Goal: Complete application form

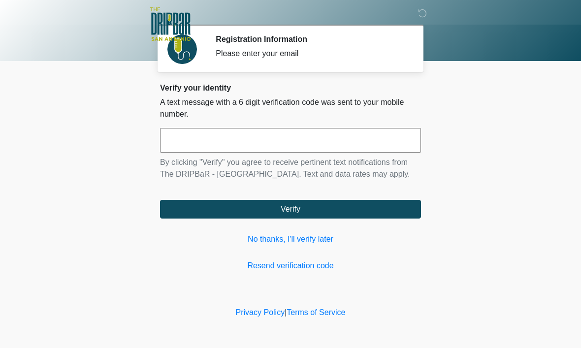
scroll to position [0, 0]
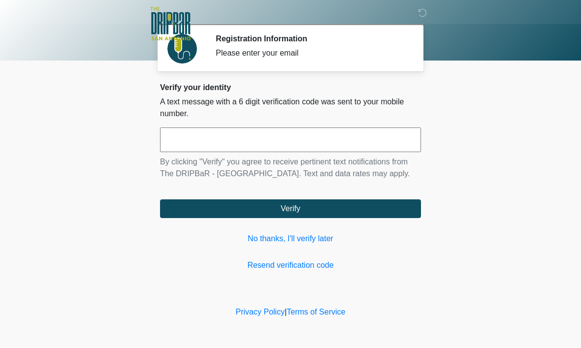
click at [294, 141] on input "text" at bounding box center [290, 140] width 261 height 25
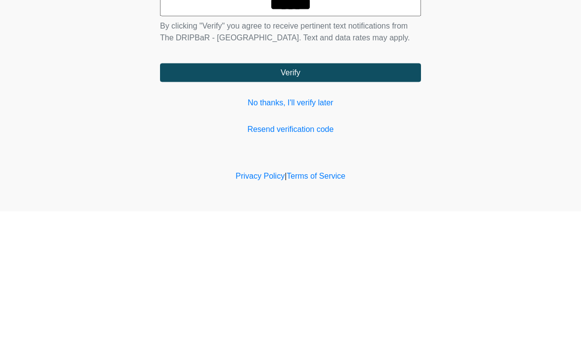
type input "******"
click at [362, 200] on button "Verify" at bounding box center [290, 209] width 261 height 19
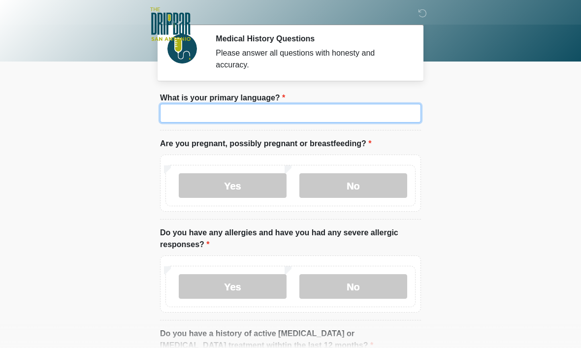
click at [329, 112] on input "What is your primary language?" at bounding box center [290, 113] width 261 height 19
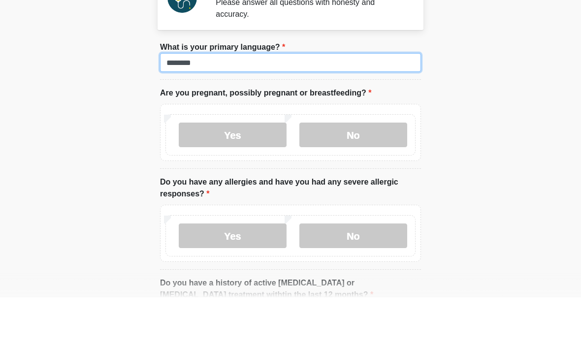
type input "*******"
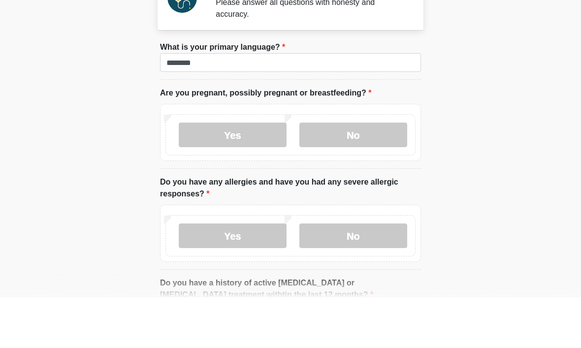
click at [364, 173] on label "No" at bounding box center [353, 185] width 108 height 25
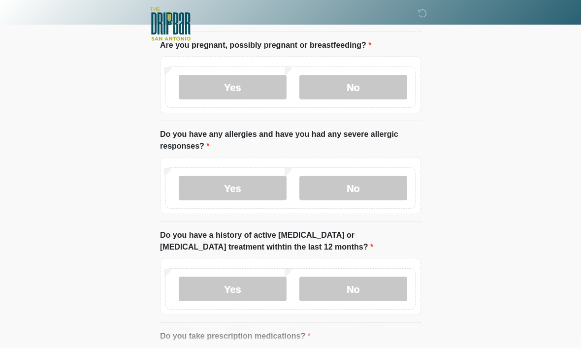
scroll to position [98, 0]
click at [377, 186] on label "No" at bounding box center [353, 188] width 108 height 25
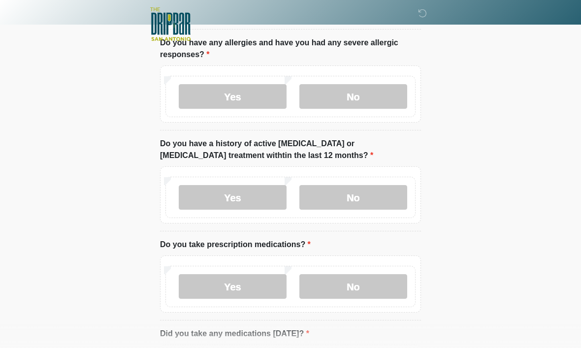
scroll to position [194, 0]
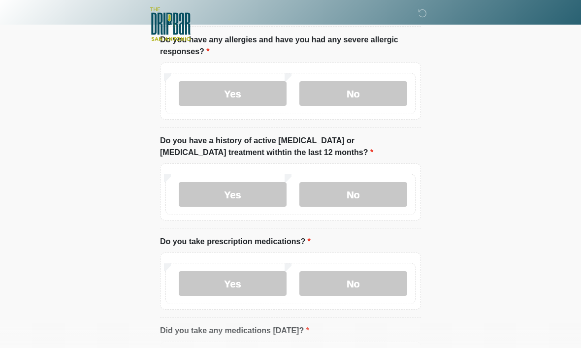
click at [384, 190] on label "No" at bounding box center [353, 194] width 108 height 25
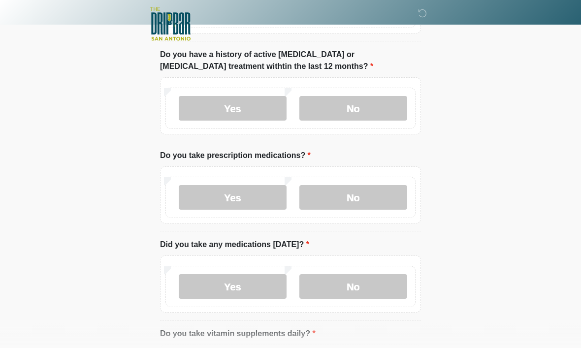
scroll to position [282, 0]
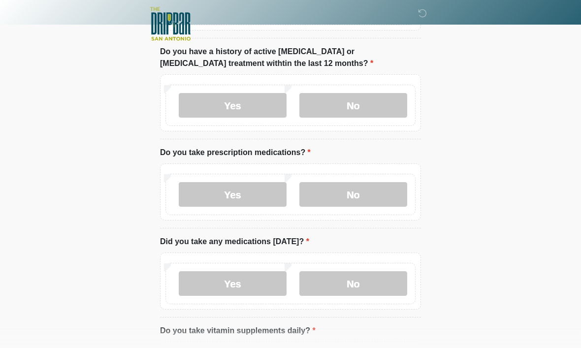
click at [376, 192] on label "No" at bounding box center [353, 195] width 108 height 25
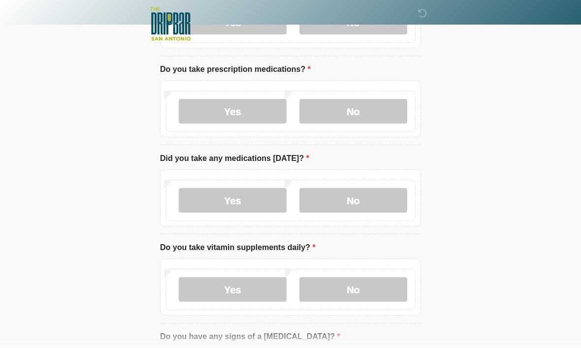
click at [248, 199] on label "Yes" at bounding box center [233, 201] width 108 height 25
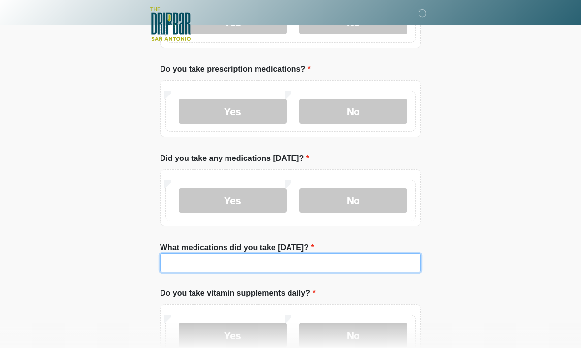
click at [343, 259] on input "What medications did you take today?" at bounding box center [290, 263] width 261 height 19
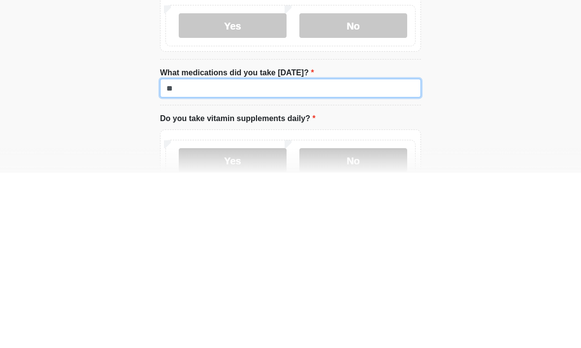
type input "*"
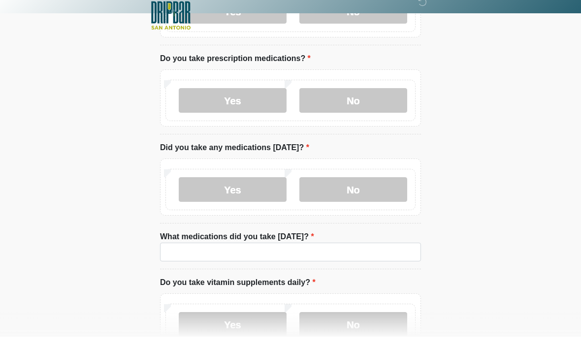
click at [256, 99] on label "Yes" at bounding box center [233, 111] width 108 height 25
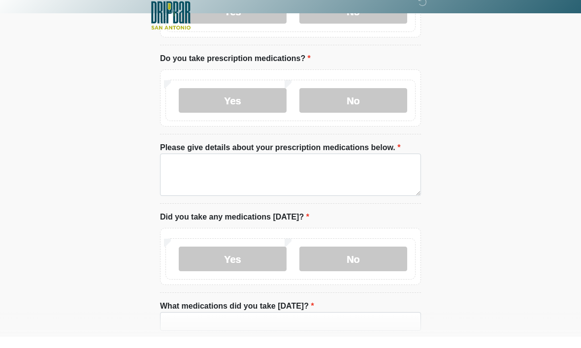
scroll to position [377, 0]
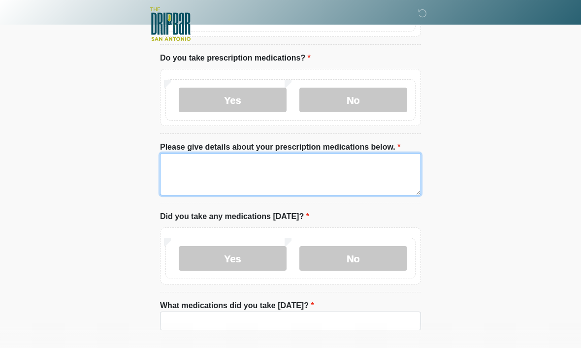
click at [313, 172] on textarea "Please give details about your prescription medications below." at bounding box center [290, 174] width 261 height 42
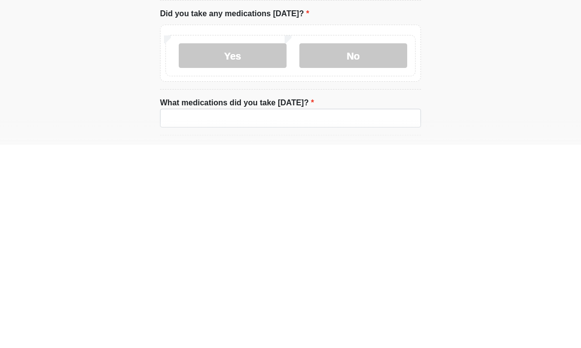
type textarea "*********"
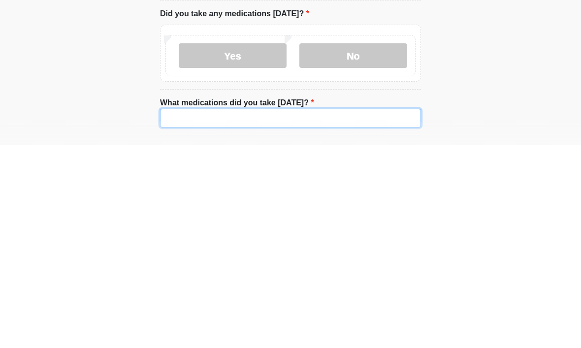
click at [300, 312] on input "What medications did you take today?" at bounding box center [290, 321] width 261 height 19
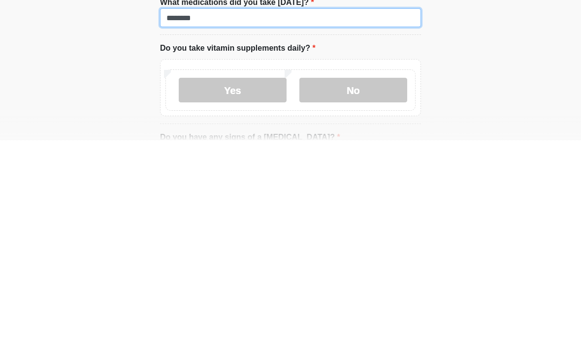
scroll to position [474, 0]
type input "*******"
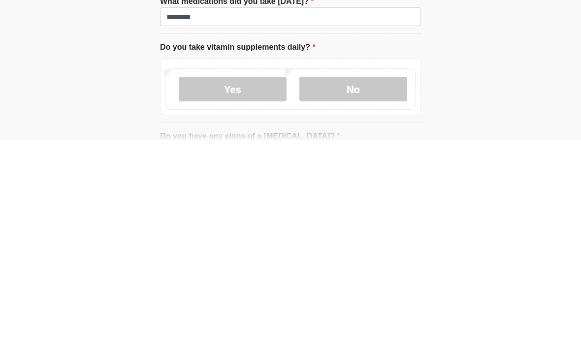
click at [363, 285] on label "No" at bounding box center [353, 297] width 108 height 25
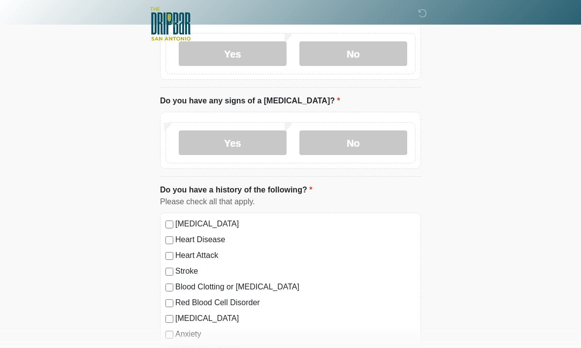
scroll to position [717, 0]
click at [373, 143] on label "No" at bounding box center [353, 143] width 108 height 25
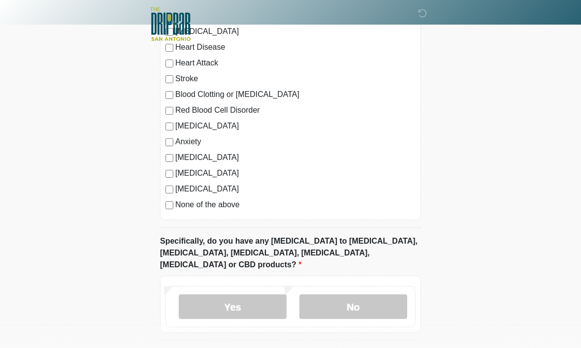
scroll to position [934, 0]
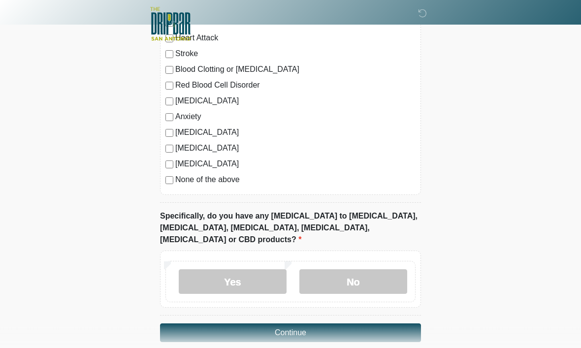
click at [363, 270] on label "No" at bounding box center [353, 282] width 108 height 25
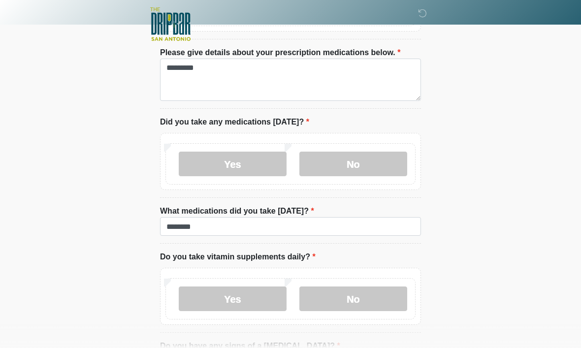
scroll to position [473, 0]
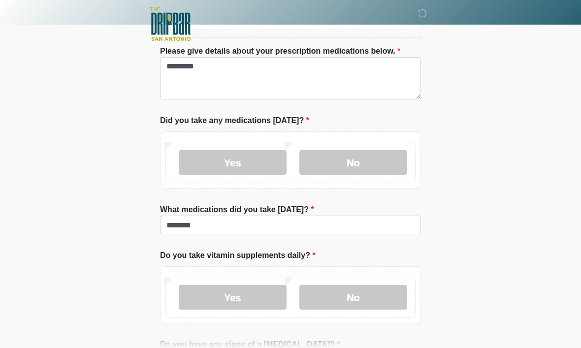
click at [365, 160] on label "No" at bounding box center [353, 162] width 108 height 25
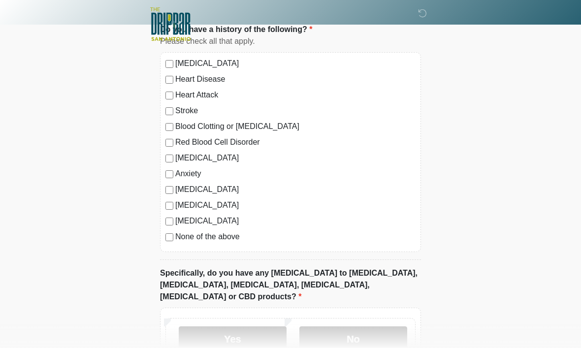
scroll to position [889, 0]
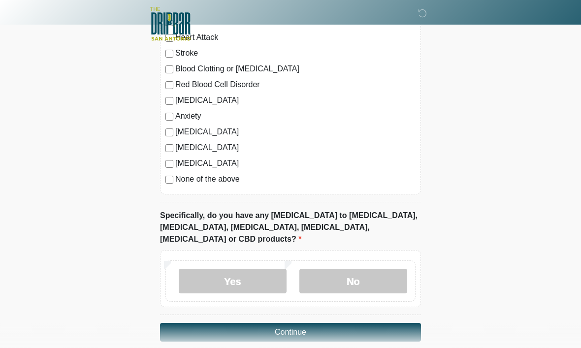
click at [362, 324] on button "Continue" at bounding box center [290, 333] width 261 height 19
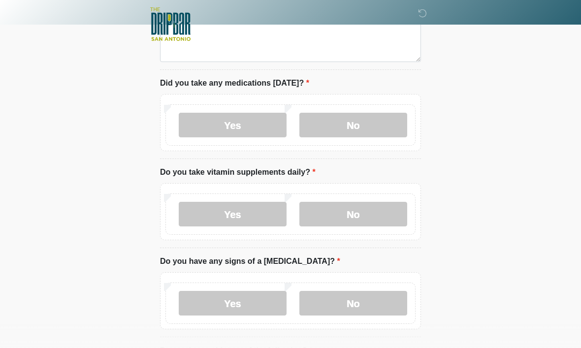
scroll to position [0, 0]
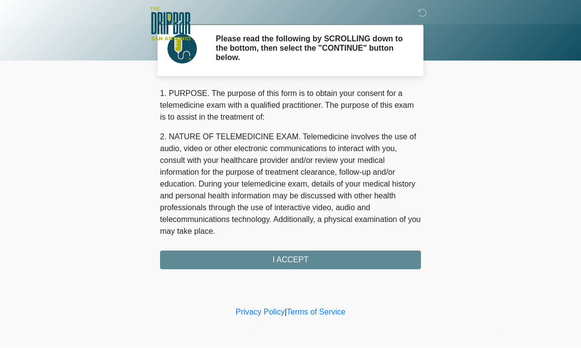
click at [334, 256] on div "1. PURPOSE. The purpose of this form is to obtain your consent for a telemedici…" at bounding box center [290, 179] width 261 height 182
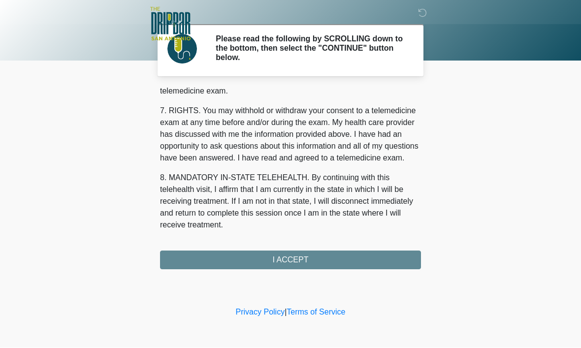
scroll to position [444, 0]
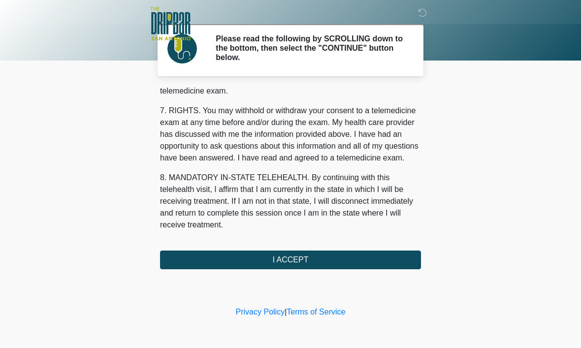
click at [327, 258] on button "I ACCEPT" at bounding box center [290, 260] width 261 height 19
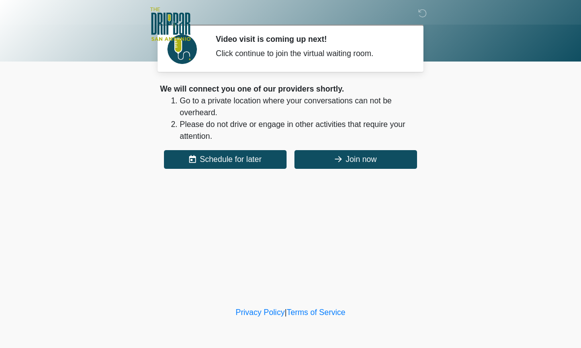
click at [379, 160] on button "Join now" at bounding box center [356, 159] width 123 height 19
